Goal: Task Accomplishment & Management: Use online tool/utility

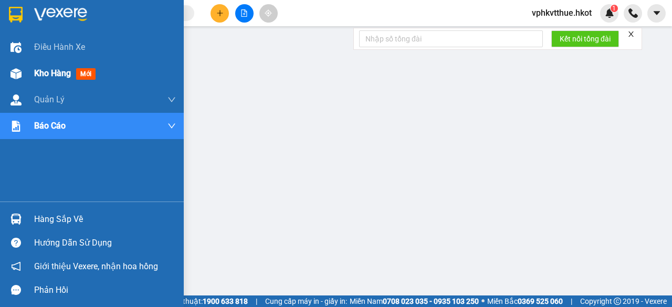
click at [17, 75] on img at bounding box center [15, 73] width 11 height 11
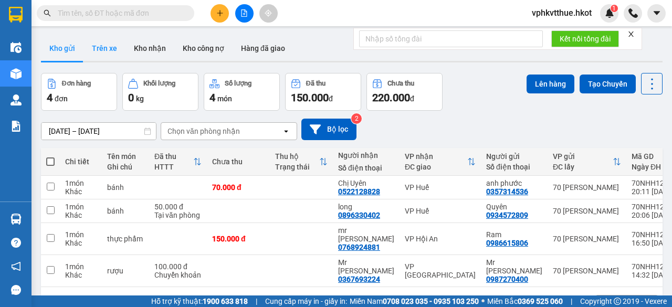
click at [106, 41] on button "Trên xe" at bounding box center [104, 48] width 42 height 25
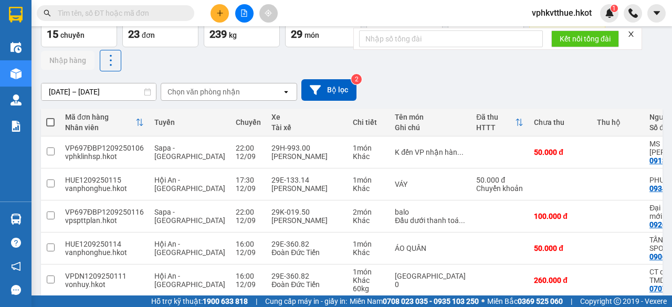
scroll to position [70, 0]
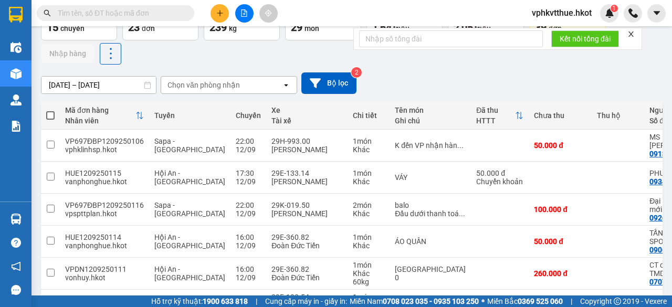
click at [99, 79] on input "[DATE] – [DATE]" at bounding box center [98, 85] width 114 height 17
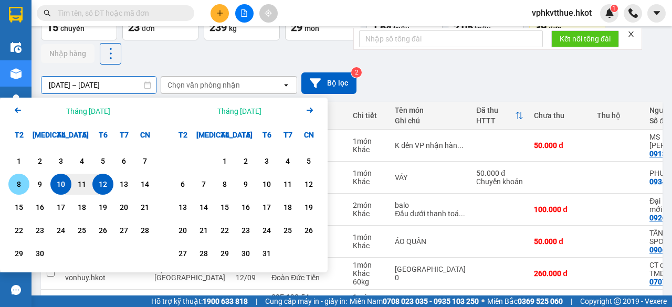
click at [15, 186] on div "8" at bounding box center [19, 184] width 15 height 13
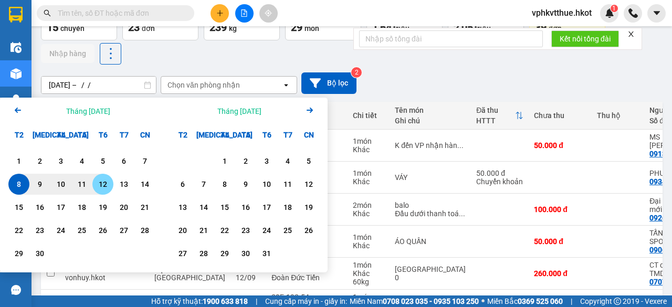
click at [105, 181] on div "12" at bounding box center [102, 184] width 15 height 13
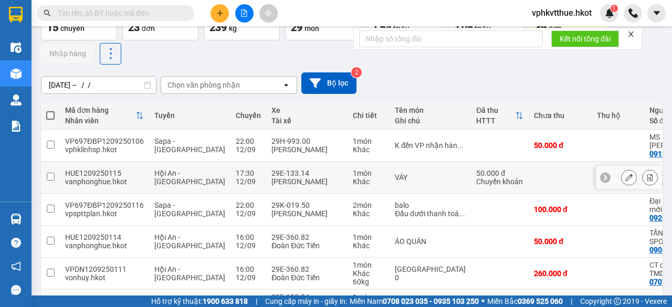
type input "08/09/2025 – 12/09/2025"
click at [207, 88] on div "Chọn văn phòng nhận" at bounding box center [203, 85] width 72 height 10
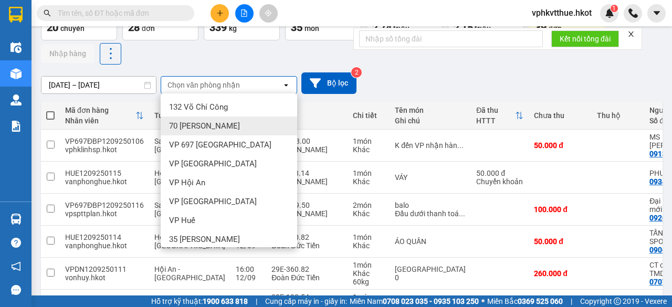
click at [195, 124] on span "70 Nguyễn Hữu Huân" at bounding box center [204, 126] width 71 height 10
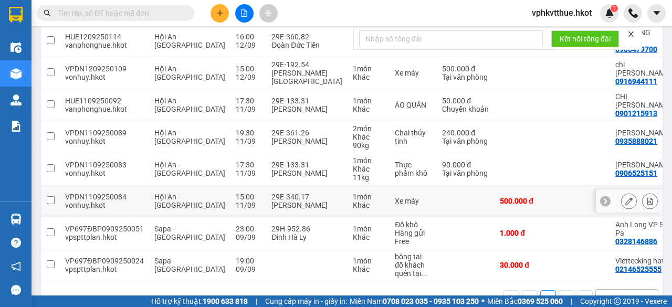
scroll to position [249, 0]
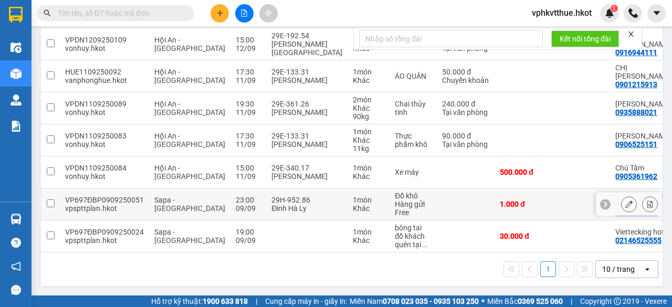
click at [271, 196] on div "29H-952.86" at bounding box center [306, 200] width 71 height 8
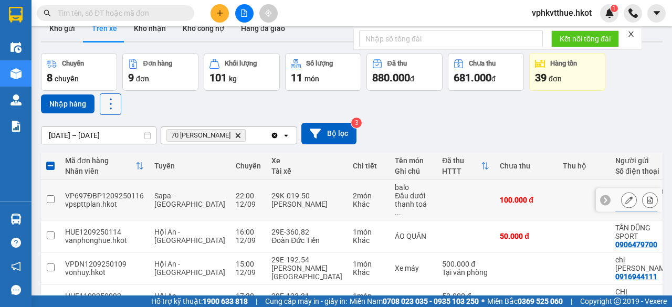
scroll to position [0, 0]
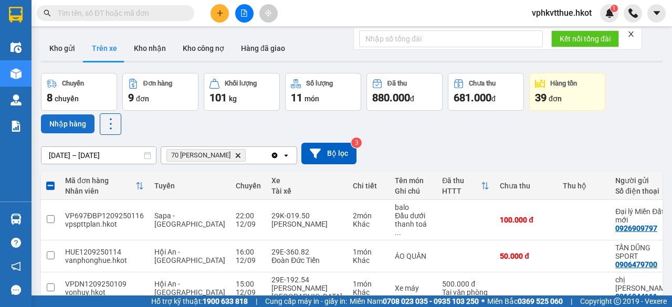
click at [71, 120] on button "Nhập hàng" at bounding box center [68, 123] width 54 height 19
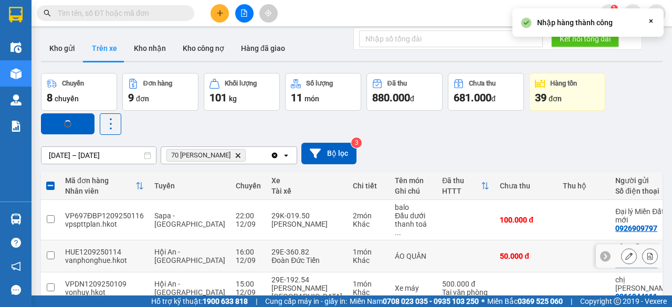
checkbox input "false"
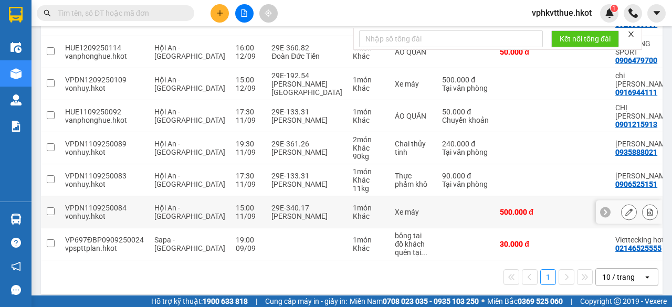
scroll to position [205, 0]
click at [132, 206] on div "VPDN1109250084" at bounding box center [104, 207] width 79 height 8
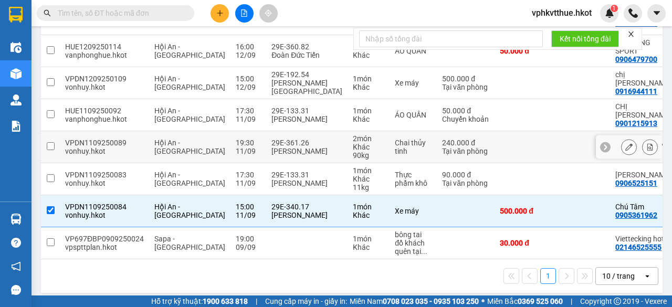
scroll to position [78, 0]
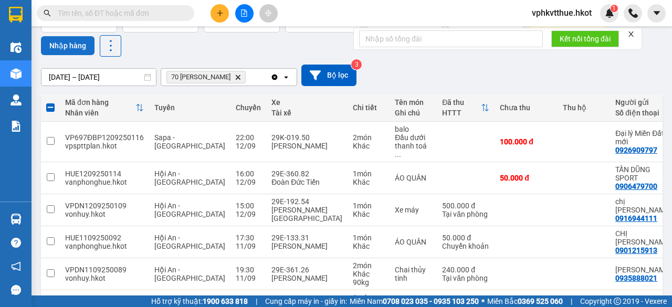
click at [73, 45] on button "Nhập hàng" at bounding box center [68, 45] width 54 height 19
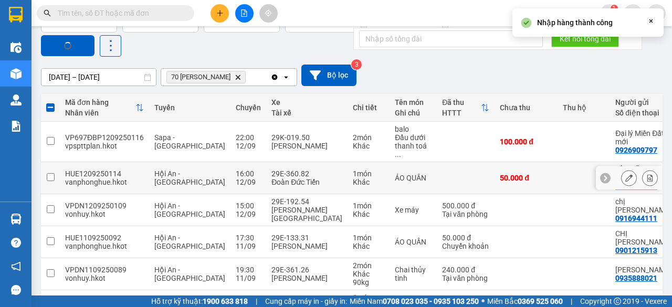
checkbox input "false"
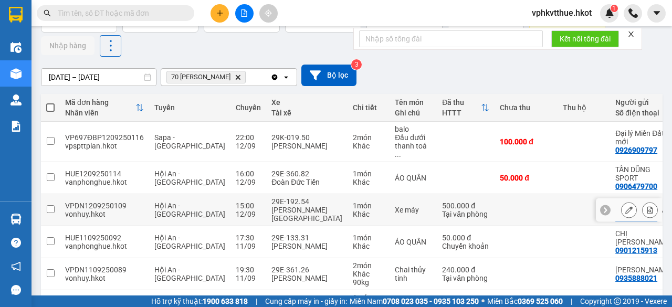
scroll to position [176, 0]
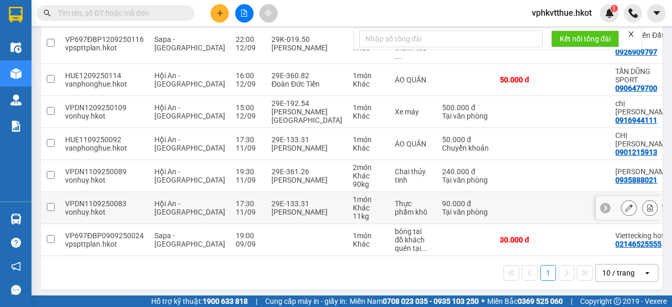
click at [236, 199] on div "17:30" at bounding box center [248, 203] width 25 height 8
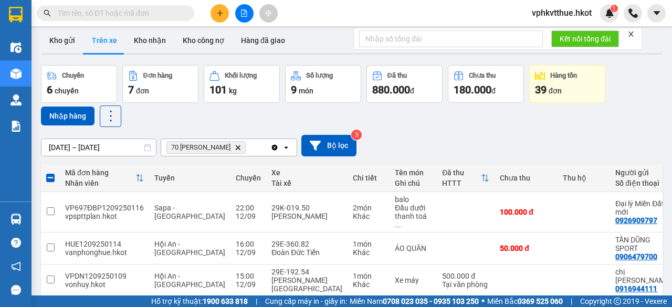
scroll to position [2, 0]
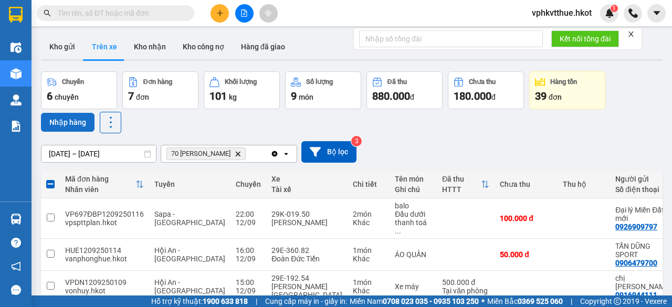
click at [59, 119] on button "Nhập hàng" at bounding box center [68, 122] width 54 height 19
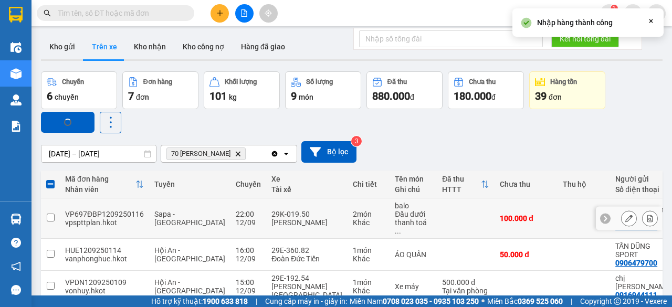
checkbox input "false"
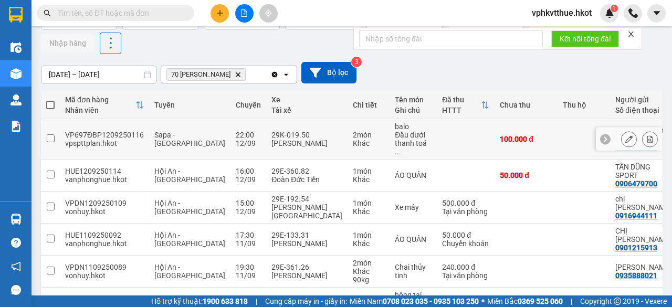
scroll to position [144, 0]
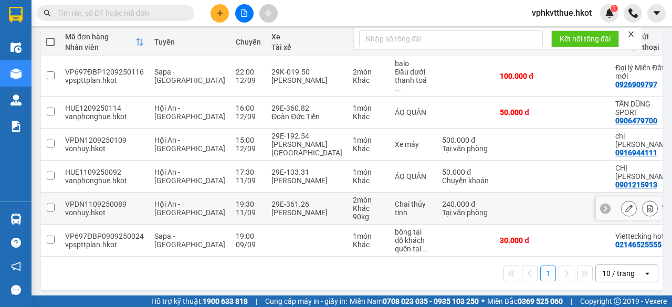
click at [180, 200] on span "Hội An - Hà Nội" at bounding box center [189, 208] width 71 height 17
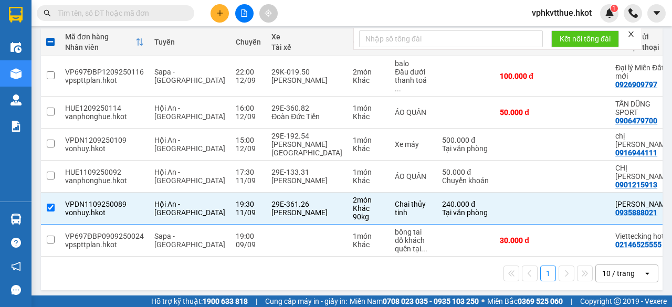
scroll to position [0, 0]
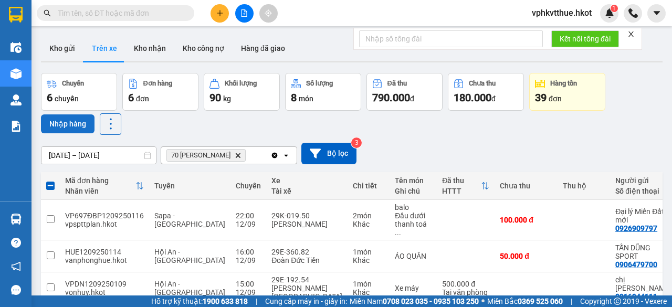
click at [72, 121] on button "Nhập hàng" at bounding box center [68, 123] width 54 height 19
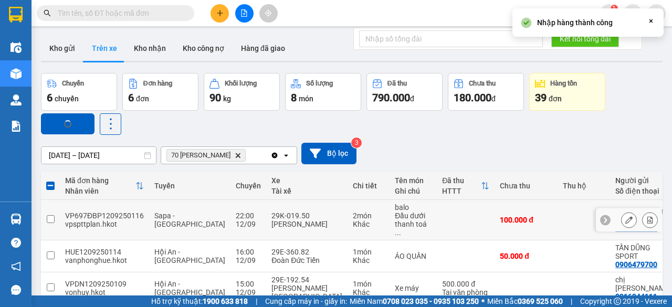
checkbox input "false"
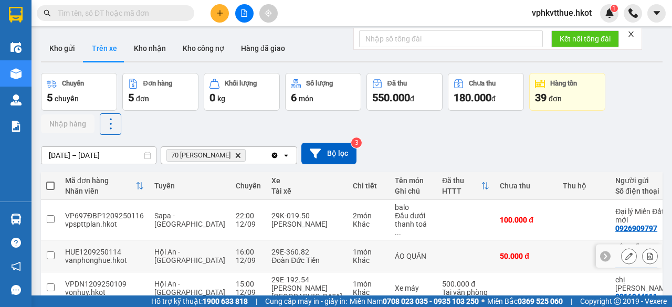
scroll to position [112, 0]
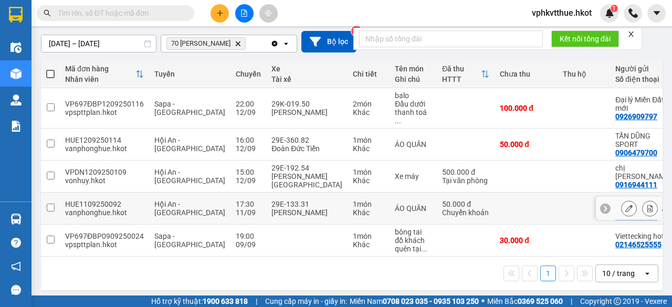
click at [149, 208] on td "Hội An - Hà Nội" at bounding box center [189, 209] width 81 height 32
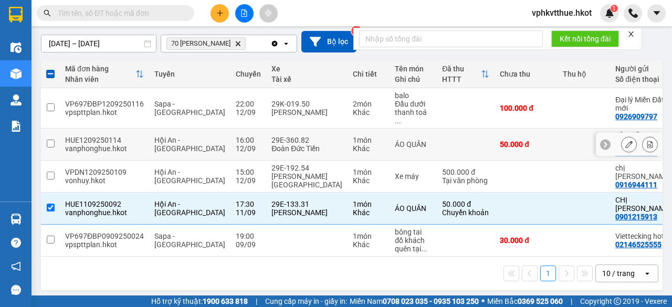
scroll to position [0, 0]
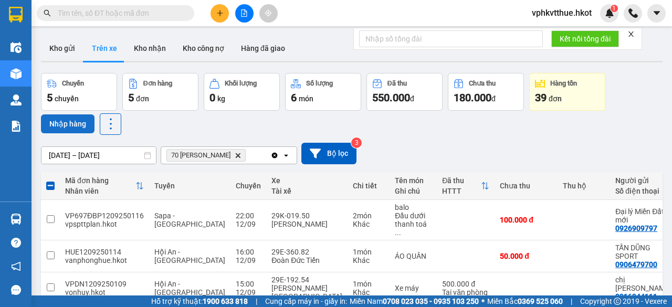
click at [66, 122] on button "Nhập hàng" at bounding box center [68, 123] width 54 height 19
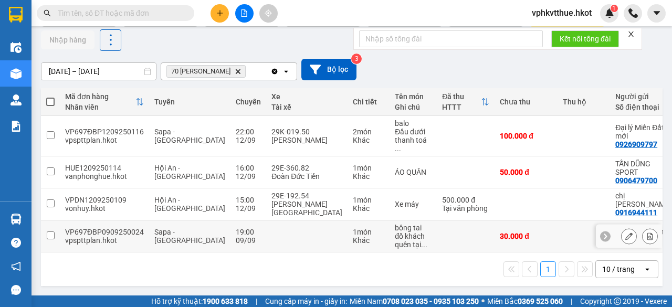
click at [269, 231] on td at bounding box center [306, 236] width 81 height 32
checkbox input "true"
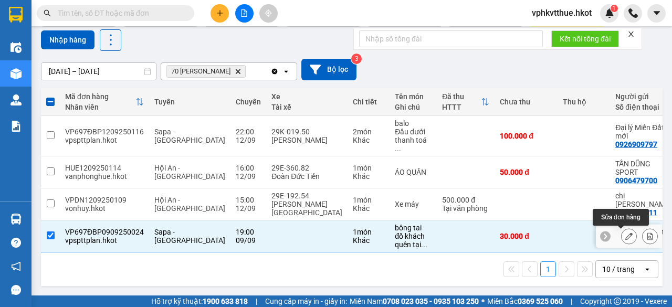
click at [621, 228] on button at bounding box center [628, 236] width 15 height 18
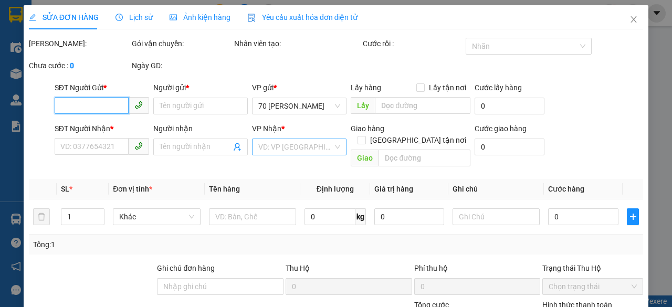
type input "02146525555"
type input "Viettecking hotel"
type input "02146525555"
type input "cleire parreno ( 00639064572653 )"
type input "30.000"
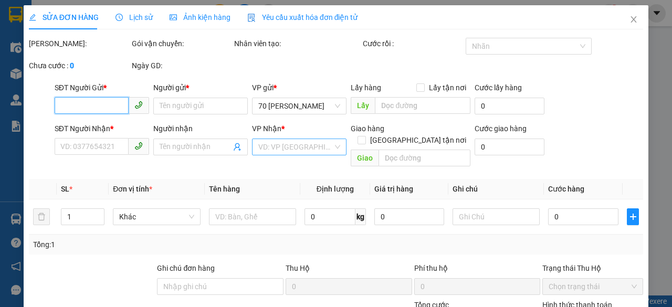
type input "30.000"
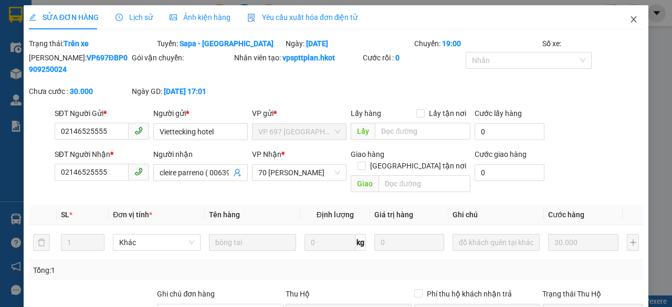
click at [629, 18] on icon "close" at bounding box center [633, 19] width 8 height 8
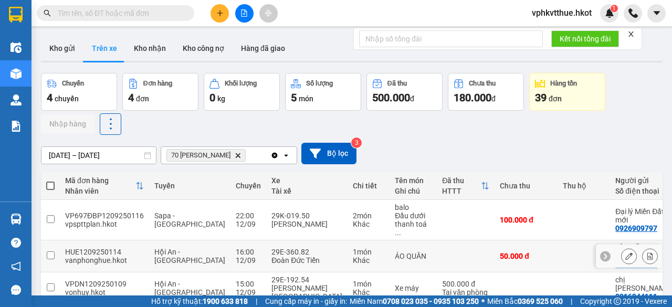
scroll to position [88, 0]
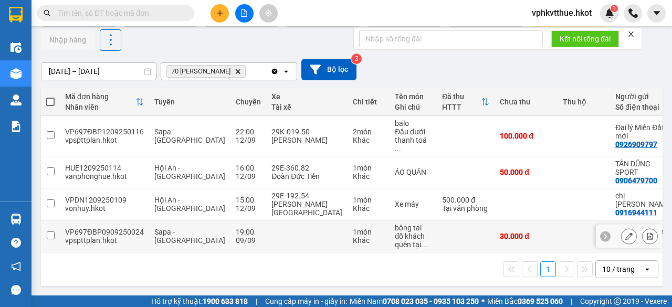
click at [437, 226] on td at bounding box center [466, 236] width 58 height 32
checkbox input "true"
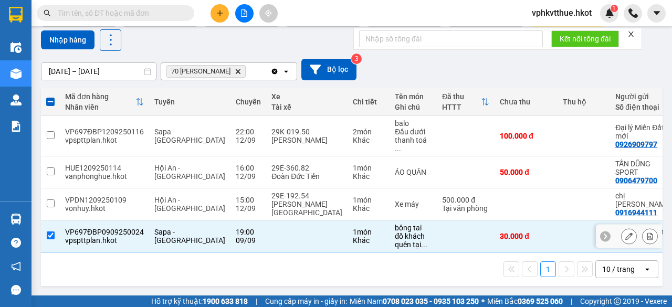
click at [625, 232] on icon at bounding box center [628, 235] width 7 height 7
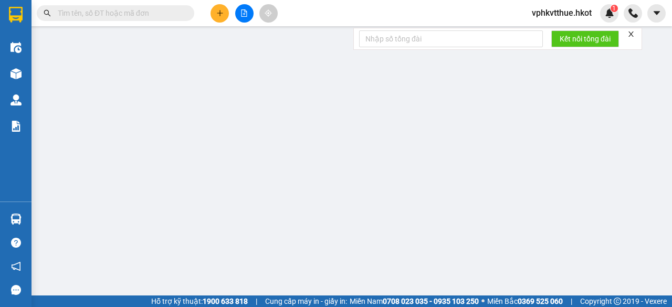
type input "02146525555"
type input "Viettecking hotel"
type input "02146525555"
type input "cleire parreno ( 00639064572653 )"
type input "30.000"
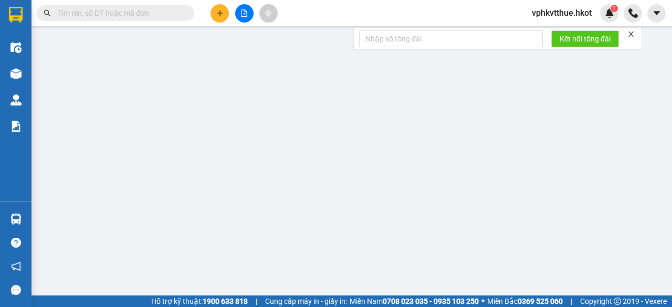
type input "30.000"
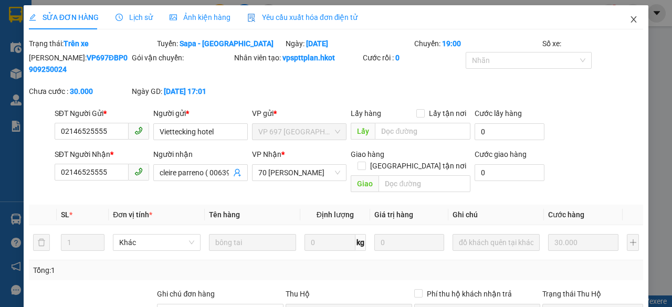
click at [629, 20] on icon "close" at bounding box center [633, 19] width 8 height 8
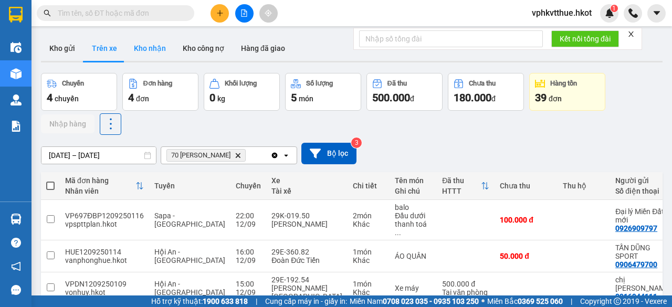
click at [141, 54] on button "Kho nhận" at bounding box center [149, 48] width 49 height 25
type input "[DATE] – [DATE]"
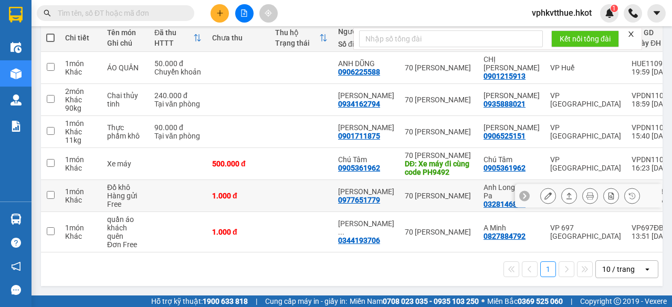
scroll to position [152, 0]
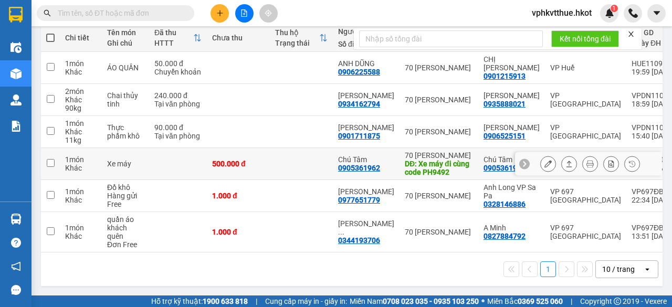
click at [276, 157] on td at bounding box center [301, 164] width 63 height 32
checkbox input "true"
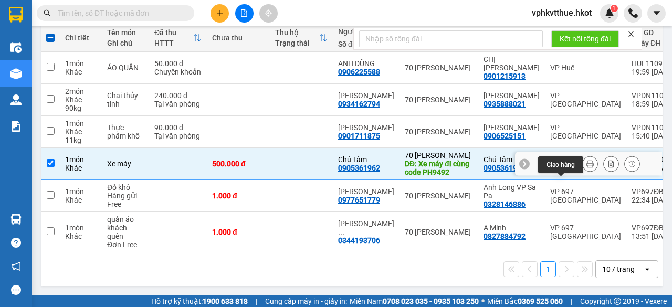
click at [565, 160] on icon at bounding box center [568, 163] width 7 height 7
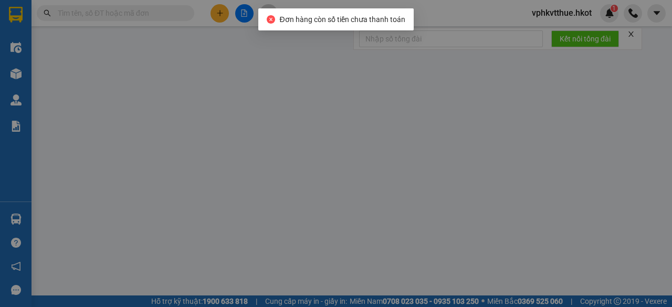
type input "0905361962"
type input "Chú Tâm"
type input "0905361962"
type input "Chú Tâm"
type input "Xe máy đi cùng code PH9492"
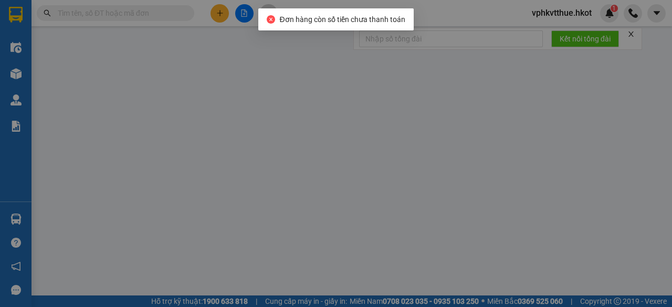
type input "500.000"
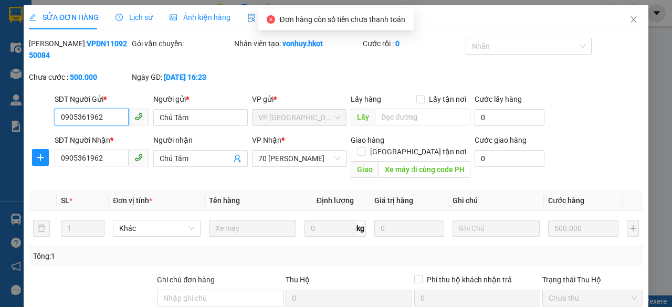
scroll to position [126, 0]
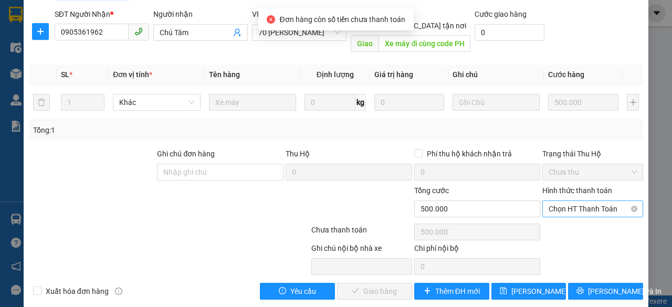
click at [570, 201] on span "Chọn HT Thanh Toán" at bounding box center [592, 209] width 88 height 16
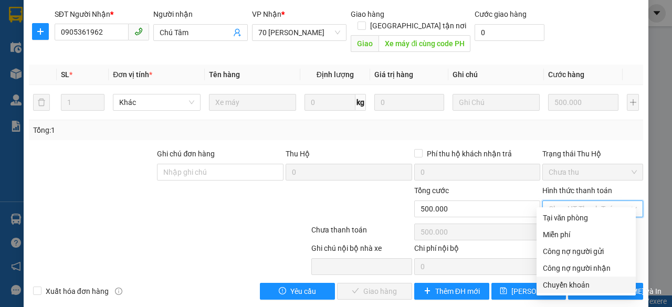
click at [556, 286] on div "Chuyển khoản" at bounding box center [586, 285] width 87 height 12
type input "0"
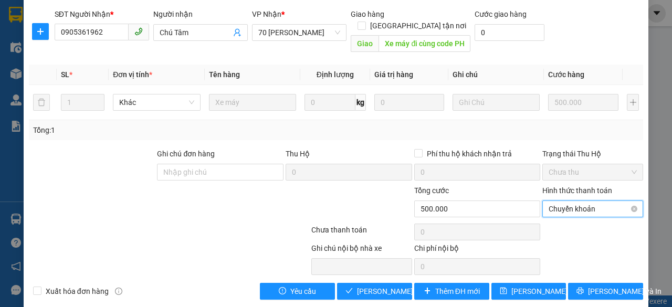
click at [581, 201] on span "Chuyển khoản" at bounding box center [592, 209] width 88 height 16
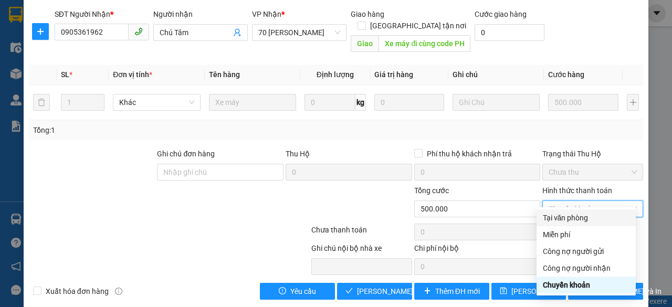
click at [564, 218] on div "Tại văn phòng" at bounding box center [586, 218] width 87 height 12
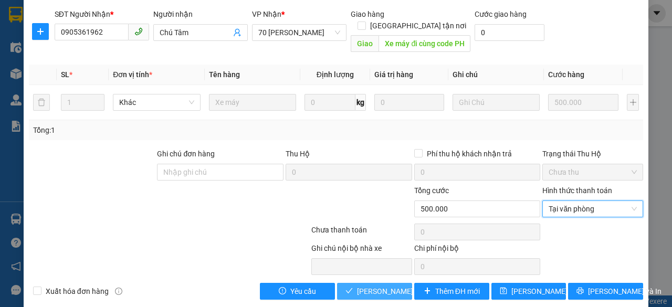
click at [372, 285] on span "Lưu và Giao hàng" at bounding box center [407, 291] width 101 height 12
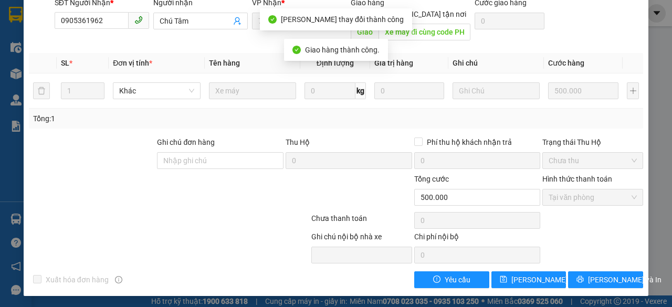
scroll to position [0, 0]
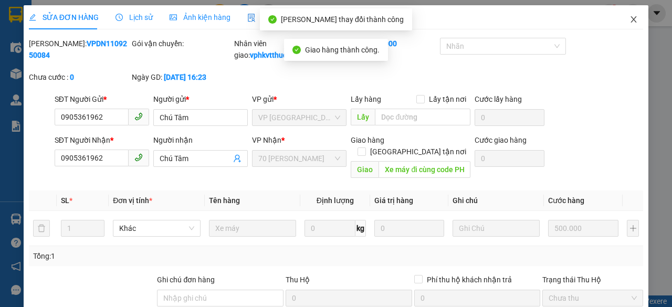
click at [627, 15] on span "Close" at bounding box center [633, 19] width 29 height 29
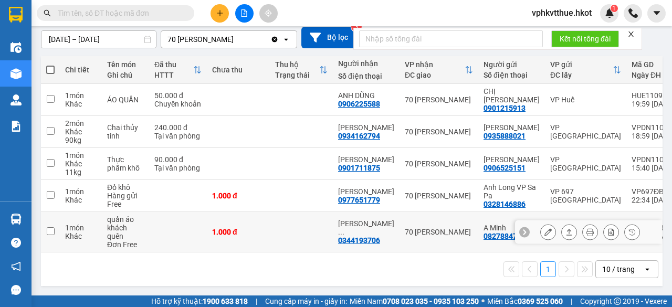
scroll to position [107, 0]
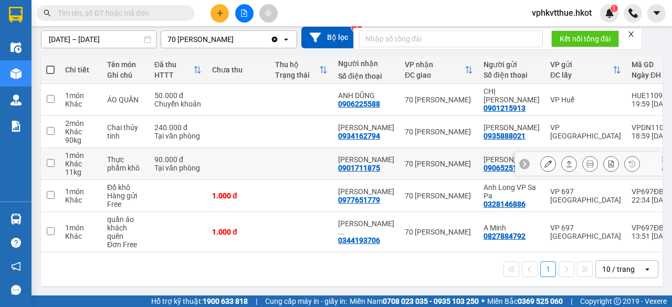
click at [225, 164] on td at bounding box center [238, 164] width 63 height 32
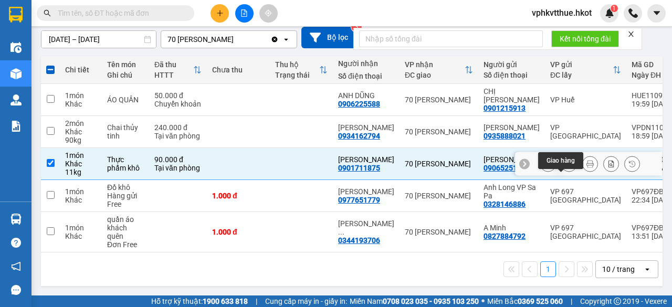
click at [565, 164] on icon at bounding box center [568, 163] width 7 height 7
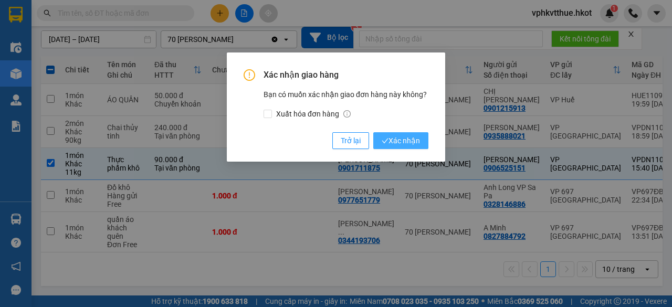
click at [407, 141] on span "Xác nhận" at bounding box center [400, 141] width 38 height 12
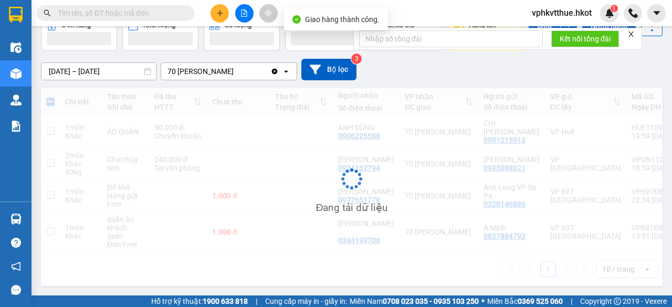
checkbox input "false"
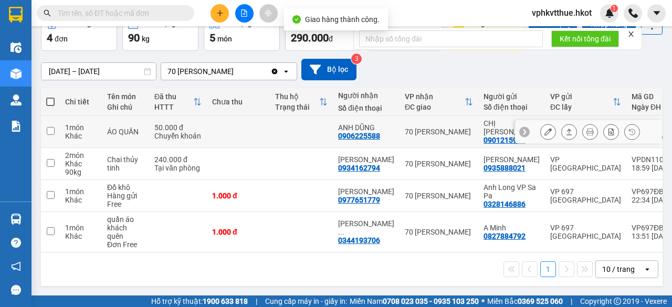
scroll to position [80, 0]
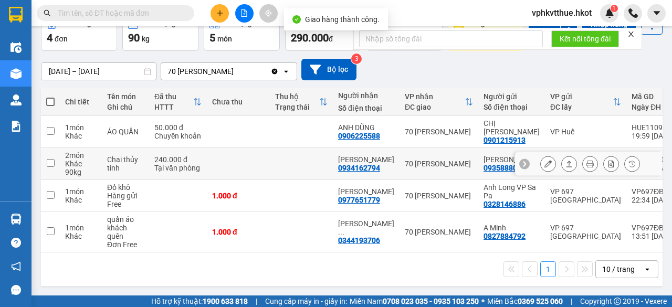
click at [520, 160] on icon at bounding box center [523, 163] width 7 height 7
click at [466, 160] on td "70 Nguyễn Hữu Huân" at bounding box center [438, 164] width 79 height 32
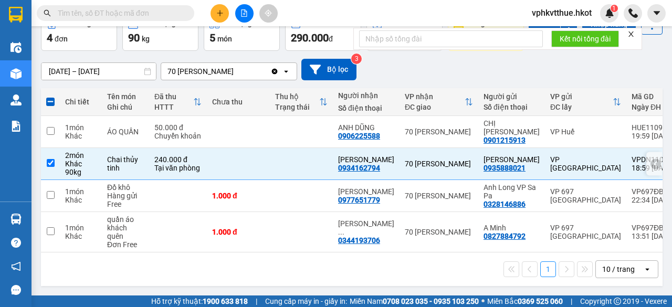
click at [652, 160] on icon at bounding box center [655, 163] width 7 height 7
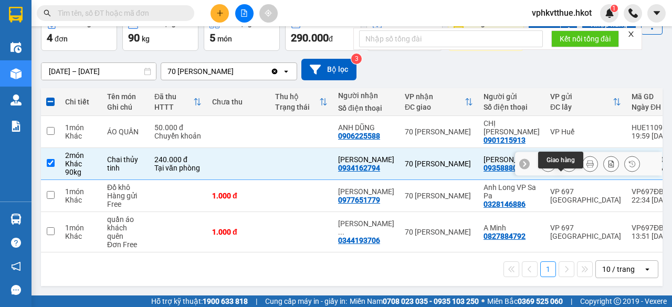
click at [565, 160] on icon at bounding box center [568, 163] width 7 height 7
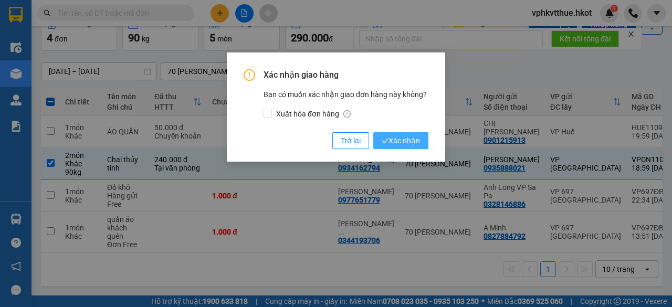
click at [408, 138] on span "Xác nhận" at bounding box center [400, 141] width 38 height 12
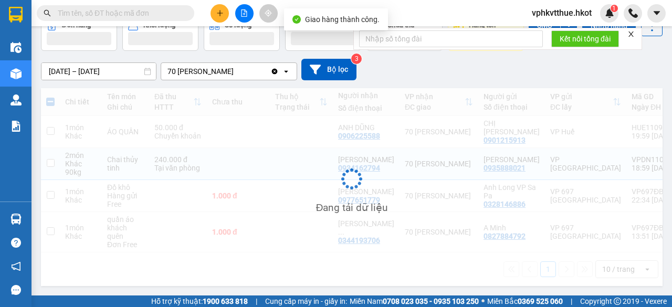
checkbox input "false"
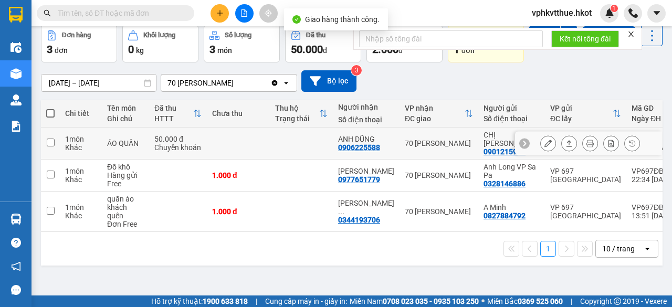
click at [245, 156] on td at bounding box center [238, 144] width 63 height 32
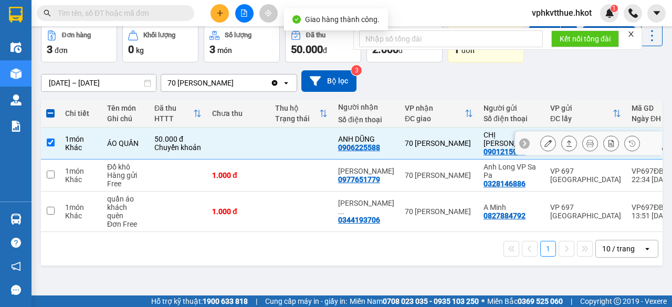
click at [565, 147] on icon at bounding box center [568, 143] width 7 height 7
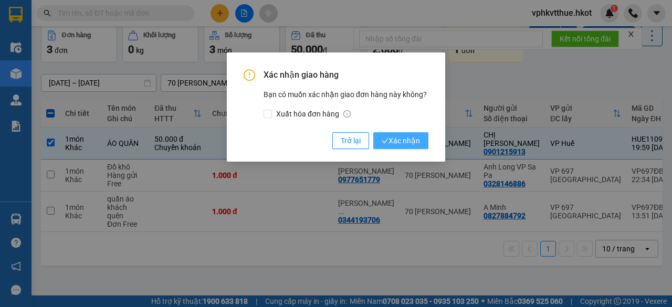
click at [387, 141] on icon "check" at bounding box center [384, 140] width 7 height 7
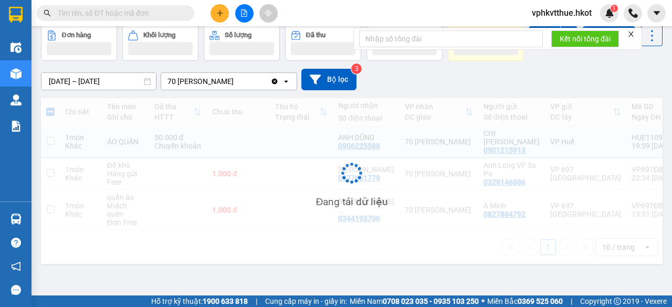
checkbox input "false"
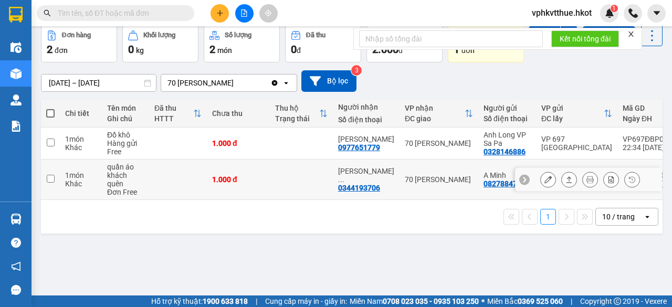
click at [292, 200] on td at bounding box center [301, 180] width 63 height 40
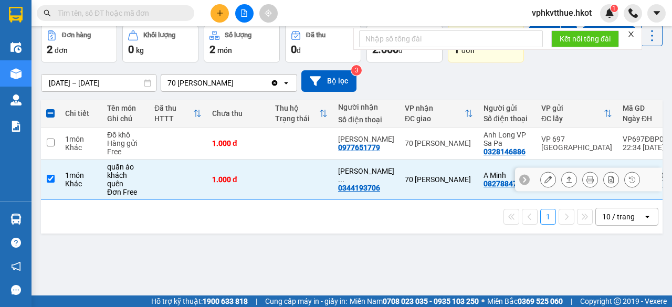
click at [292, 200] on td at bounding box center [301, 180] width 63 height 40
checkbox input "false"
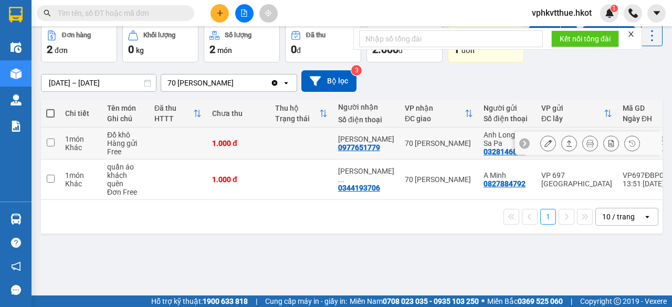
click at [288, 160] on td at bounding box center [301, 144] width 63 height 32
checkbox input "true"
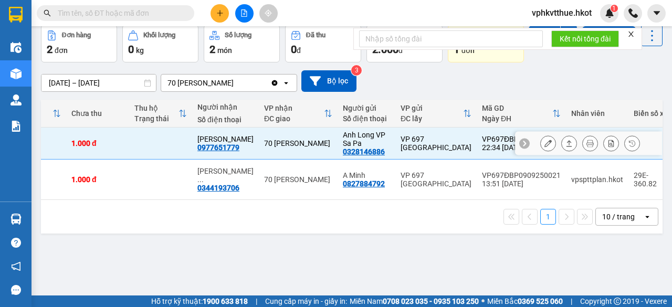
scroll to position [0, 145]
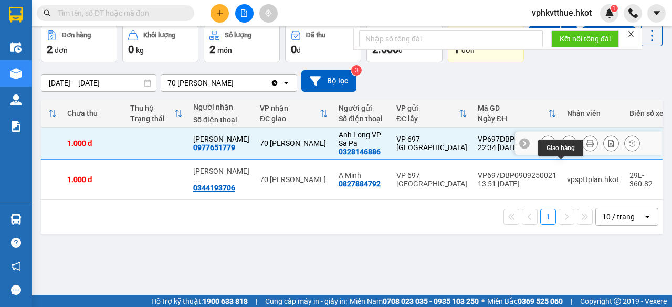
click at [565, 147] on icon at bounding box center [568, 143] width 7 height 7
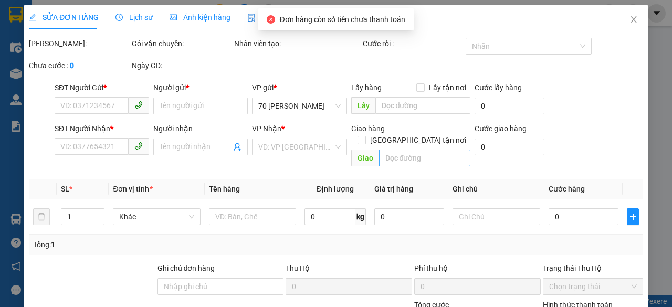
type input "0328146886"
type input "Anh Long VP Sa Pa"
type input "0977651779"
type input "Anh Đôn"
type input "K đại lý Long gửi miễn phí"
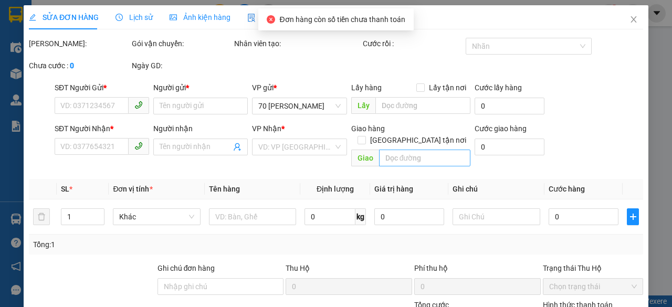
type input "1.000"
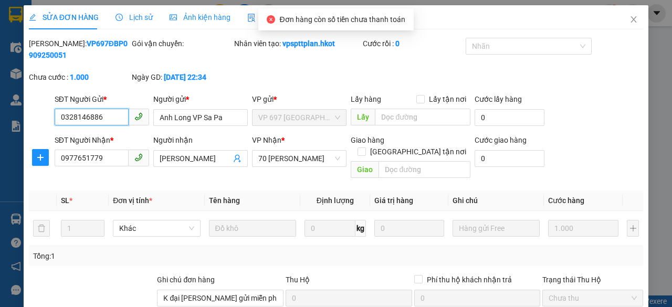
scroll to position [137, 0]
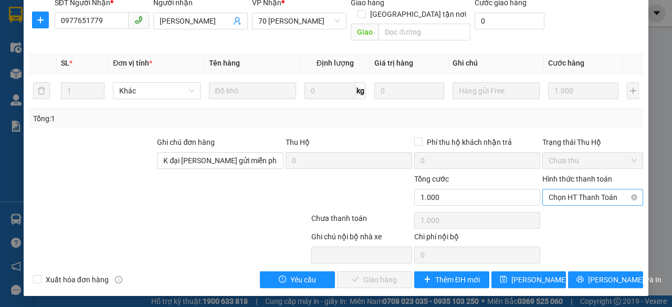
click at [553, 190] on span "Chọn HT Thanh Toán" at bounding box center [592, 197] width 88 height 16
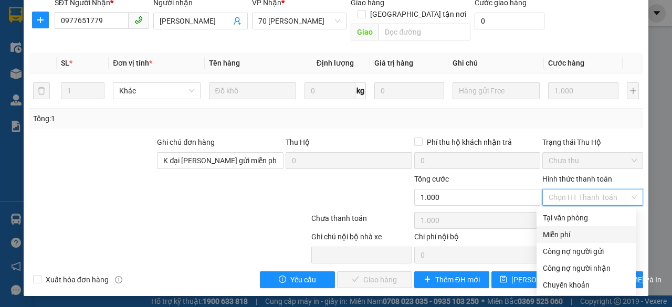
drag, startPoint x: 555, startPoint y: 235, endPoint x: 543, endPoint y: 236, distance: 11.7
click at [555, 235] on div "Miễn phí" at bounding box center [586, 235] width 87 height 12
type input "0"
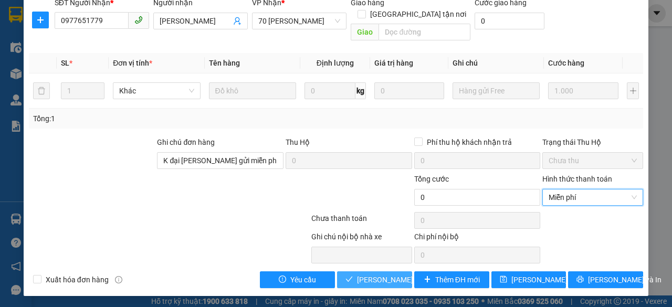
click at [366, 275] on span "Lưu và Giao hàng" at bounding box center [407, 280] width 101 height 12
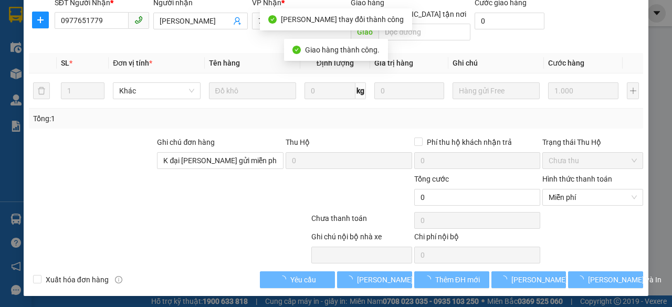
type input "0"
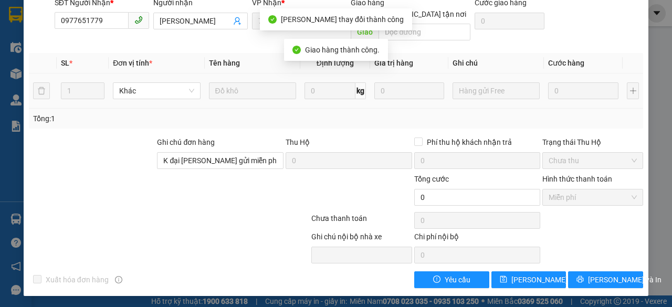
scroll to position [0, 0]
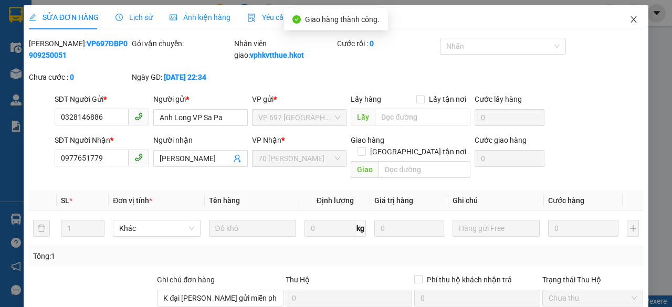
click at [631, 19] on icon "close" at bounding box center [634, 19] width 6 height 6
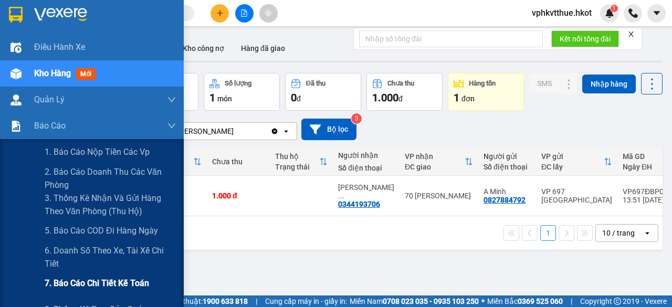
click at [84, 284] on span "7. Báo cáo chi tiết kế toán" at bounding box center [97, 283] width 104 height 13
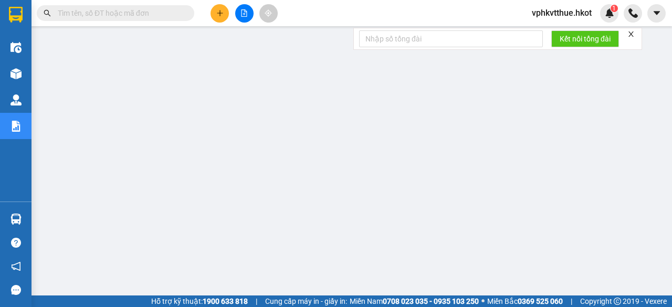
click at [78, 16] on input "text" at bounding box center [120, 13] width 124 height 12
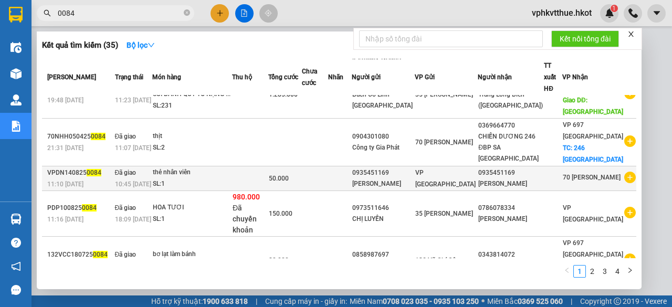
scroll to position [138, 0]
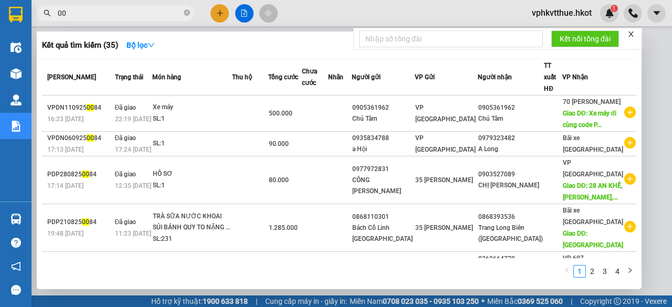
type input "0"
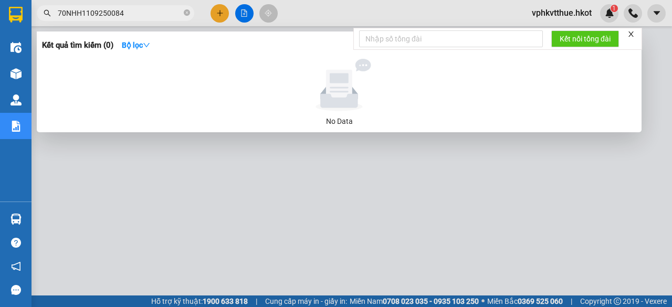
type input "70NHH1109250084"
click at [131, 12] on input "70NHH1109250084" at bounding box center [120, 13] width 124 height 12
click at [187, 12] on icon "close-circle" at bounding box center [187, 12] width 6 height 6
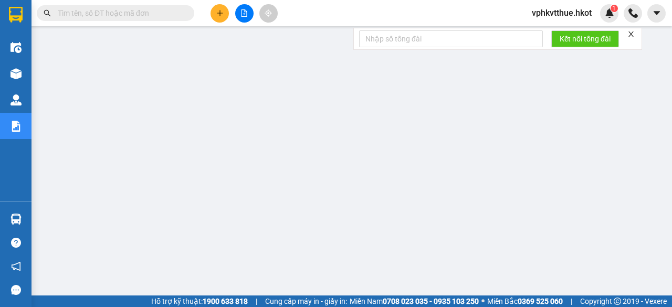
click at [123, 15] on input "text" at bounding box center [120, 13] width 124 height 12
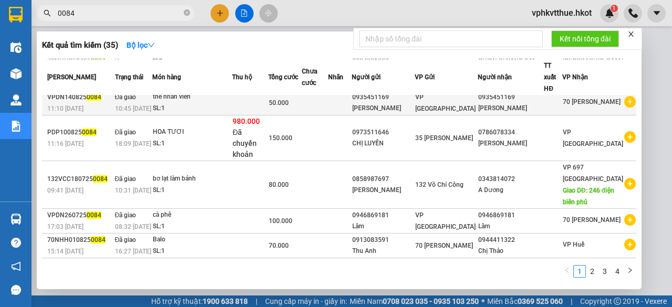
scroll to position [236, 0]
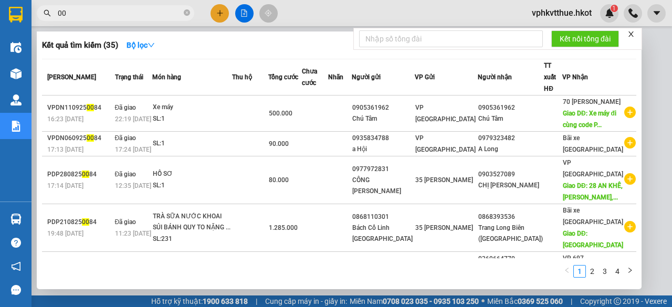
type input "0"
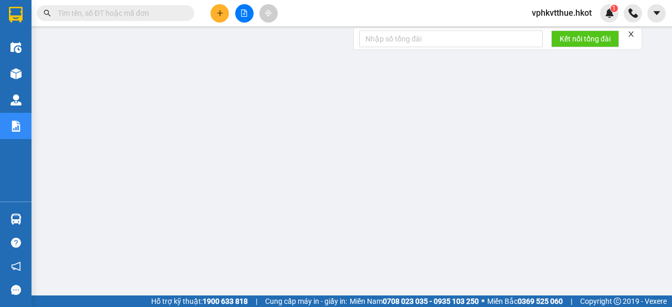
paste input "70NHH1109250084"
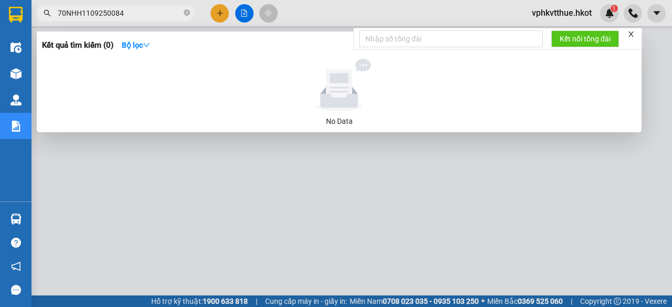
type input "70NHH1109250084"
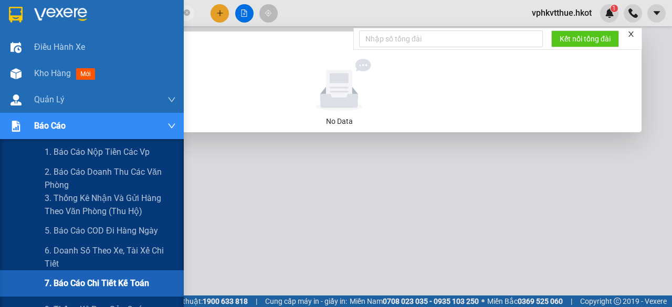
click at [87, 284] on span "7. Báo cáo chi tiết kế toán" at bounding box center [97, 283] width 104 height 13
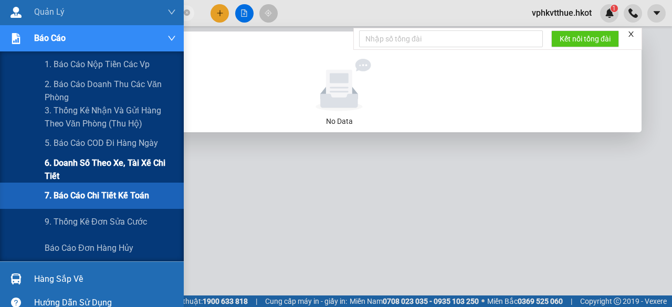
scroll to position [92, 0]
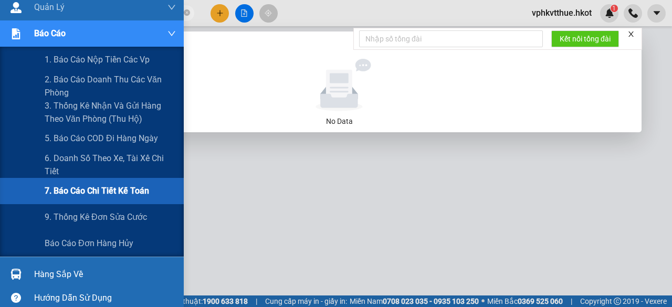
click at [105, 188] on span "7. Báo cáo chi tiết kế toán" at bounding box center [97, 190] width 104 height 13
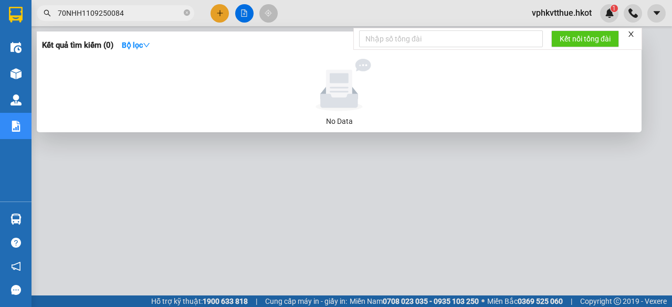
click at [368, 215] on div at bounding box center [336, 153] width 672 height 307
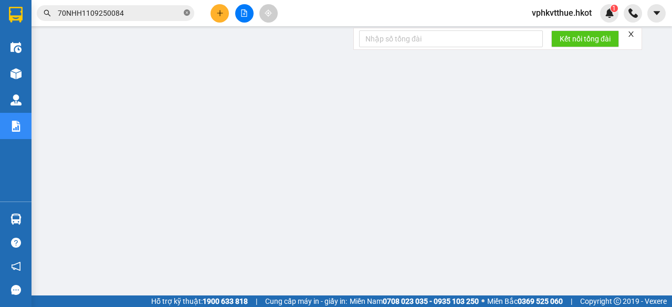
click at [184, 11] on icon "close-circle" at bounding box center [187, 12] width 6 height 6
click at [153, 15] on input "text" at bounding box center [120, 13] width 124 height 12
paste input "70NHH1109250085"
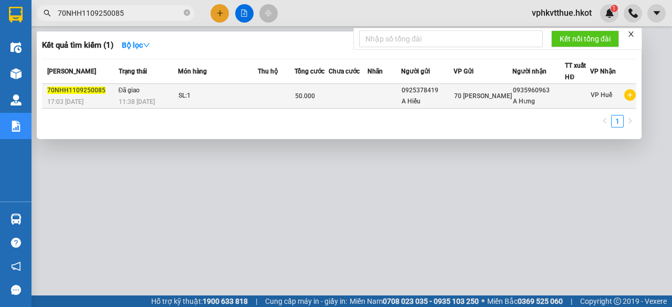
type input "70NHH1109250085"
click at [356, 97] on td at bounding box center [347, 96] width 39 height 25
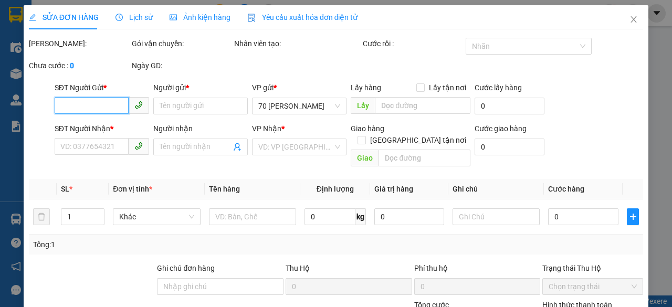
type input "0925378419"
type input "A Hiếu"
type input "0935960963"
type input "A Hưng"
type input "50.000"
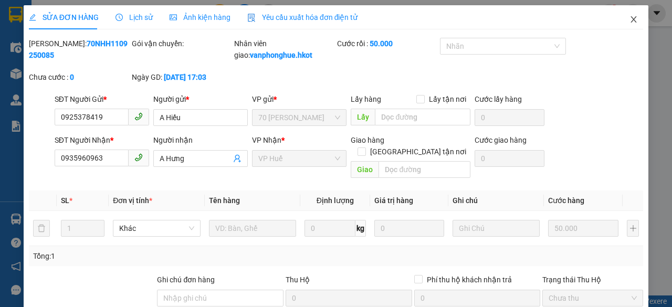
click at [629, 19] on icon "close" at bounding box center [633, 19] width 8 height 8
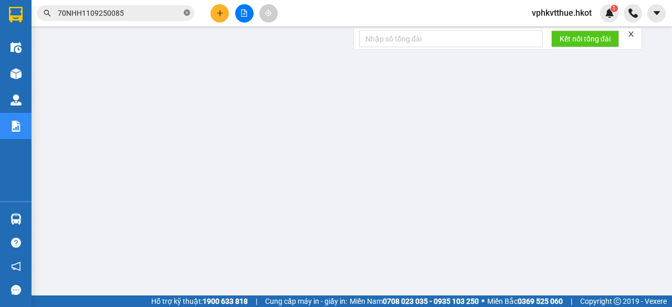
click at [187, 13] on icon "close-circle" at bounding box center [187, 12] width 6 height 6
click at [137, 18] on input "text" at bounding box center [120, 13] width 124 height 12
paste input "70NHH1109250082"
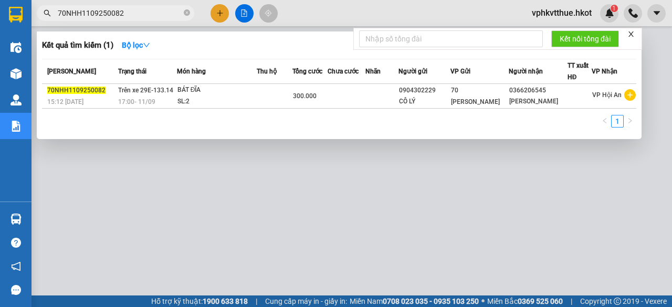
type input "70NHH1109250082"
click at [188, 13] on icon "close-circle" at bounding box center [187, 12] width 6 height 6
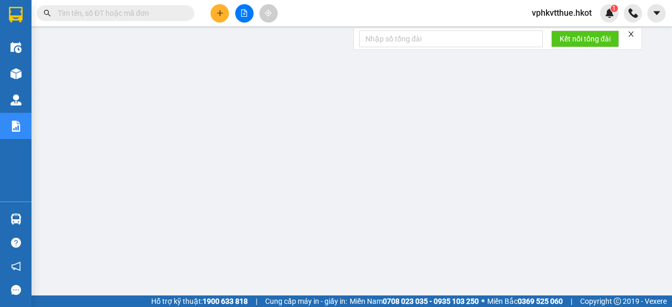
paste input "70NHH1109250083"
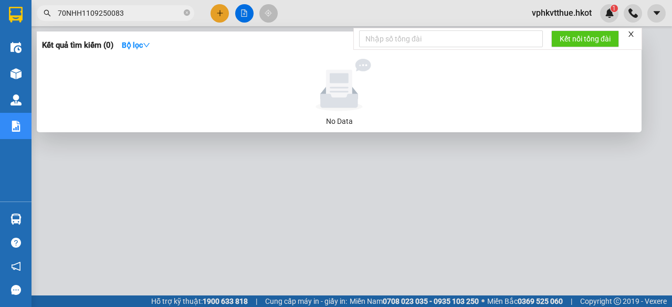
type input "70NHH1109250083"
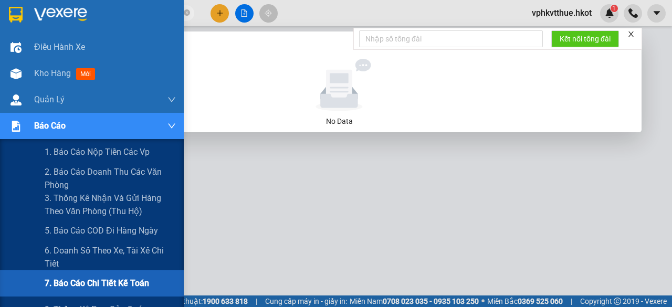
click at [81, 281] on span "7. Báo cáo chi tiết kế toán" at bounding box center [97, 283] width 104 height 13
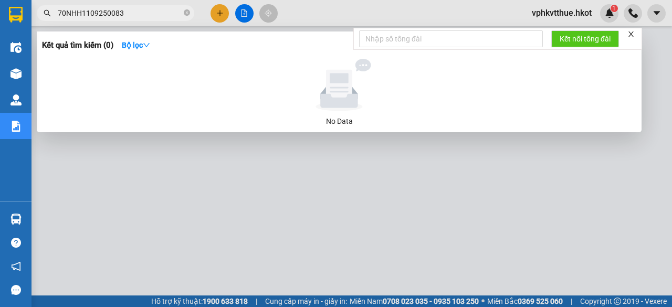
click at [409, 171] on div at bounding box center [336, 153] width 672 height 307
